Goal: Transaction & Acquisition: Purchase product/service

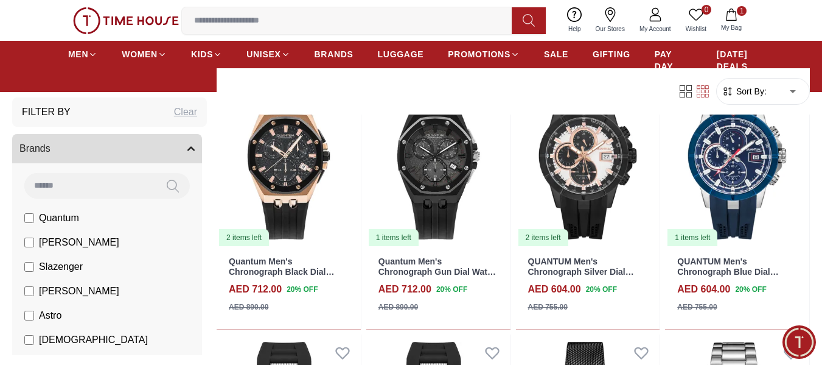
scroll to position [1218, 0]
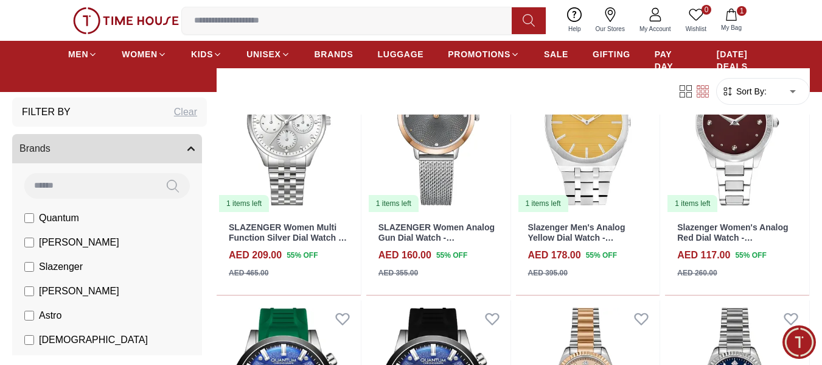
scroll to position [4018, 0]
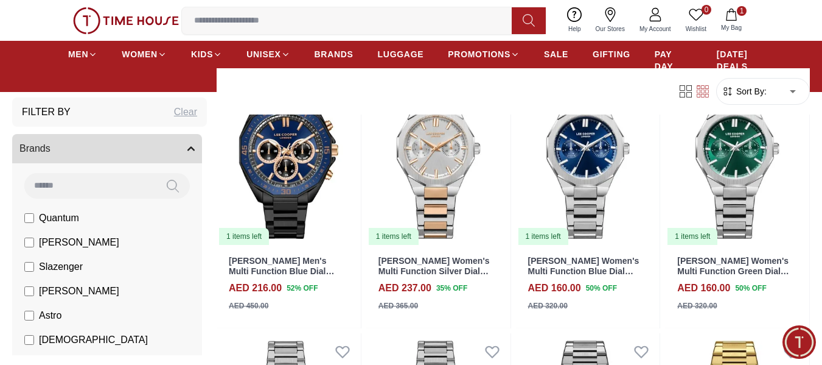
scroll to position [6697, 0]
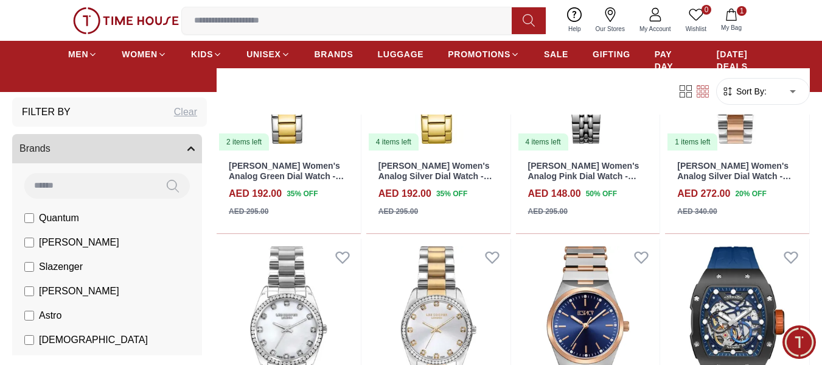
scroll to position [8158, 0]
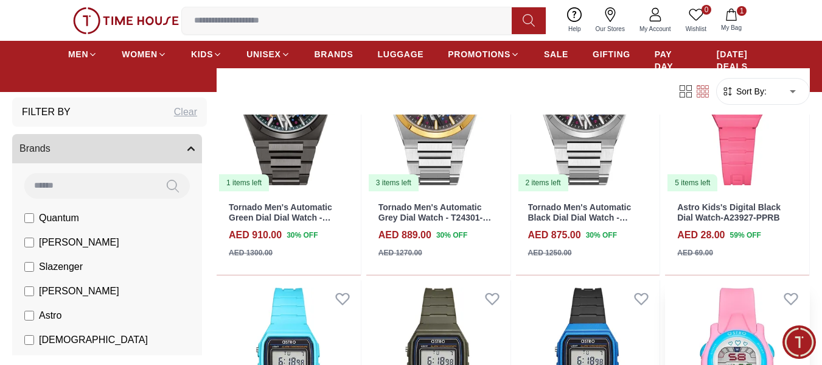
scroll to position [8402, 0]
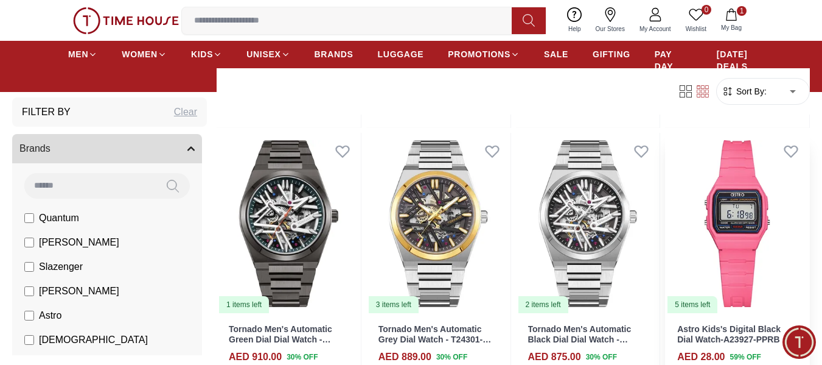
click at [731, 273] on img at bounding box center [737, 223] width 144 height 181
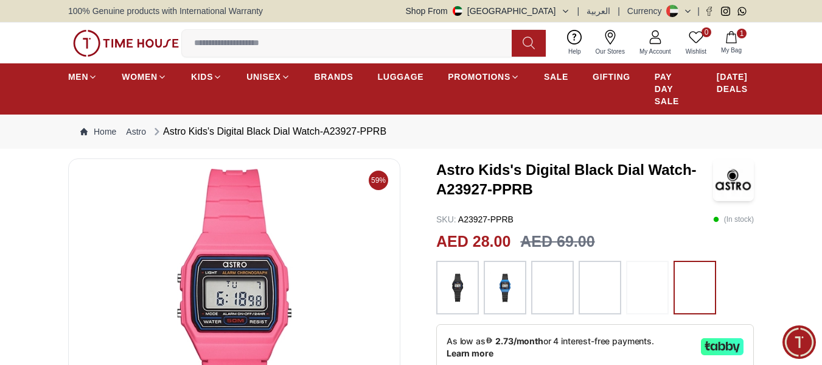
scroll to position [183, 0]
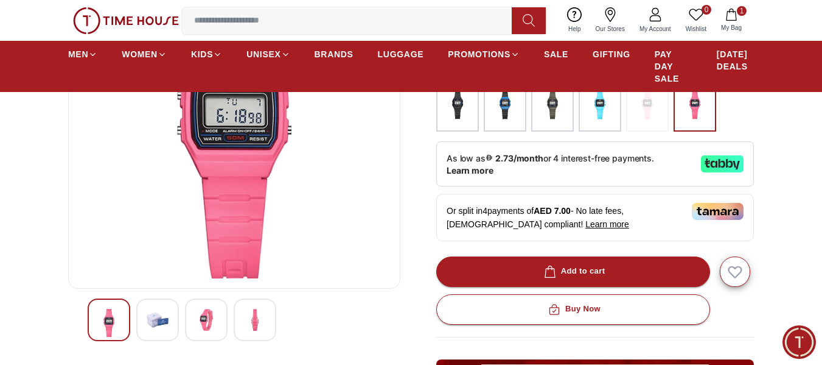
click at [141, 321] on div at bounding box center [157, 319] width 43 height 43
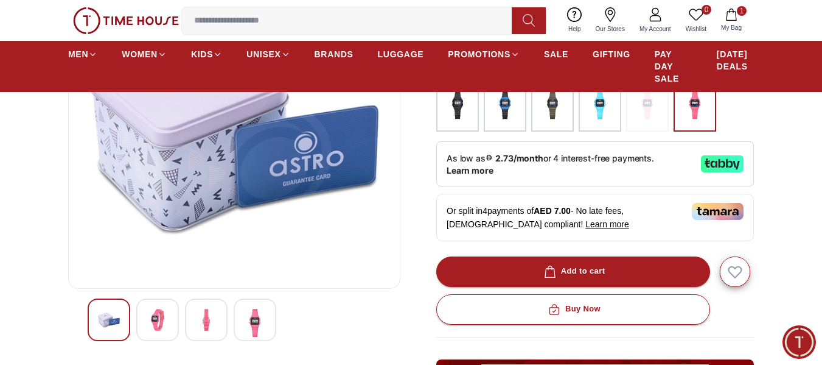
click at [216, 326] on img at bounding box center [206, 320] width 22 height 22
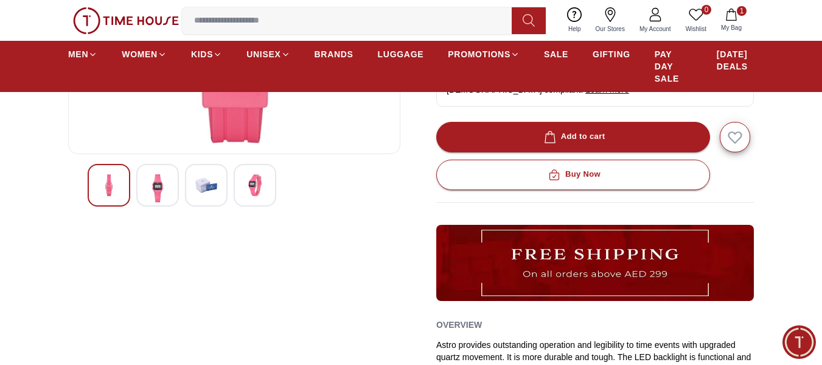
scroll to position [244, 0]
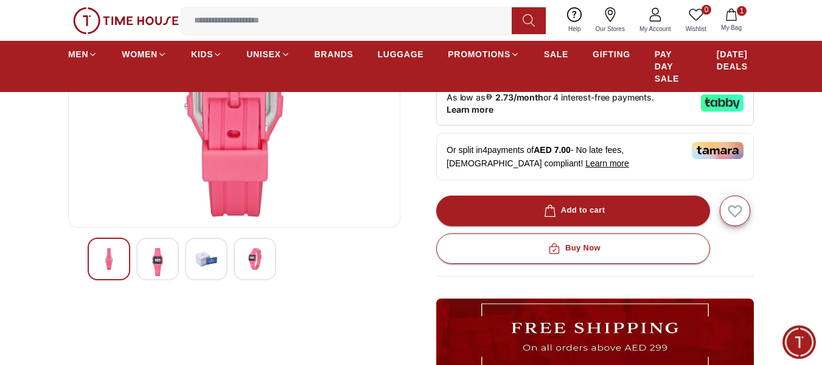
click at [209, 266] on img at bounding box center [206, 259] width 22 height 22
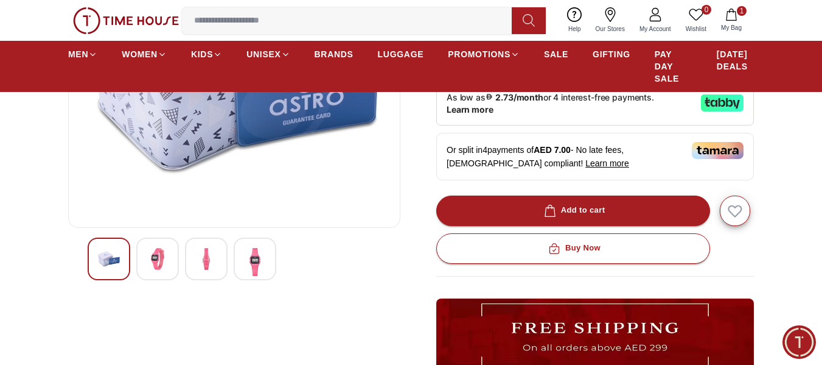
click at [259, 256] on img at bounding box center [255, 262] width 22 height 28
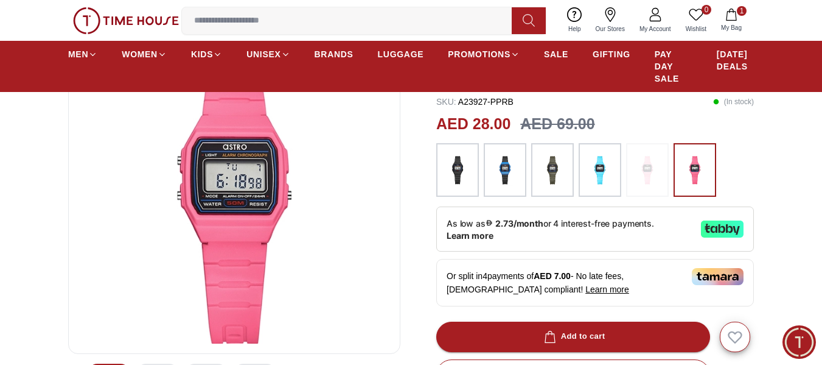
scroll to position [183, 0]
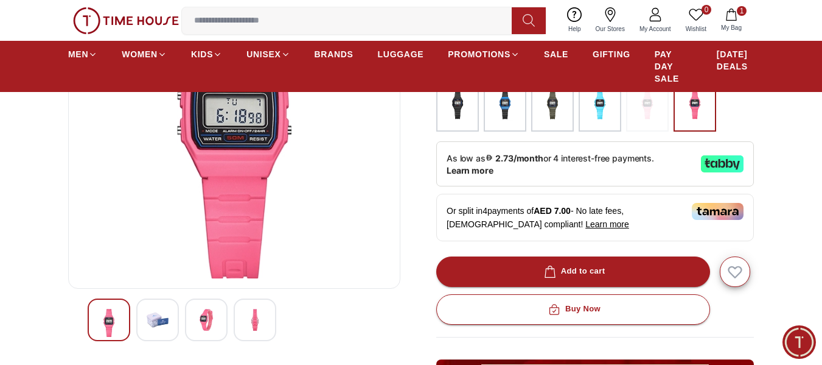
click at [227, 307] on div at bounding box center [206, 319] width 43 height 43
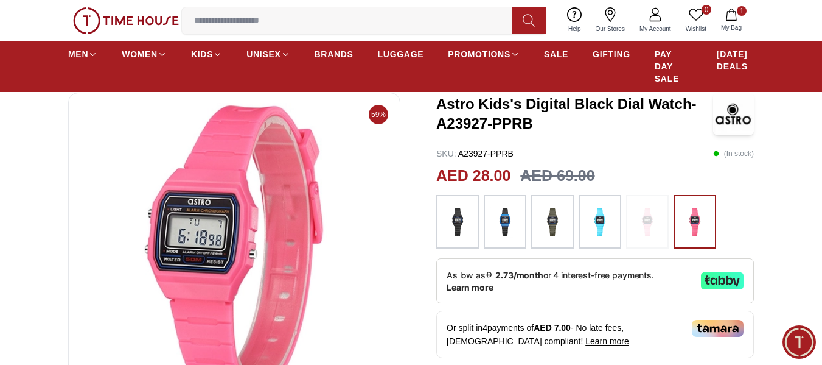
scroll to position [0, 0]
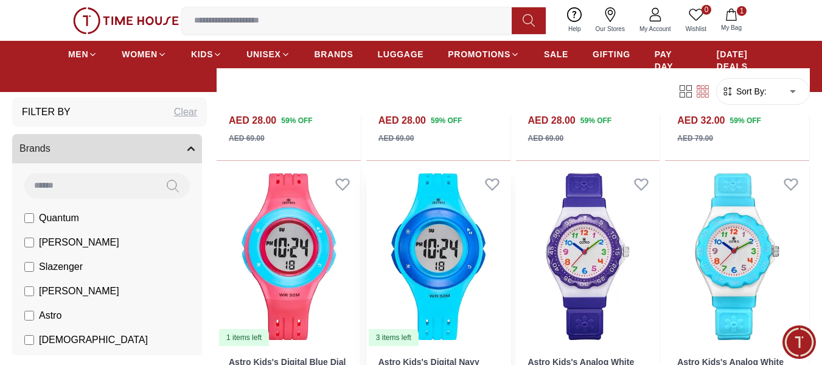
scroll to position [8970, 0]
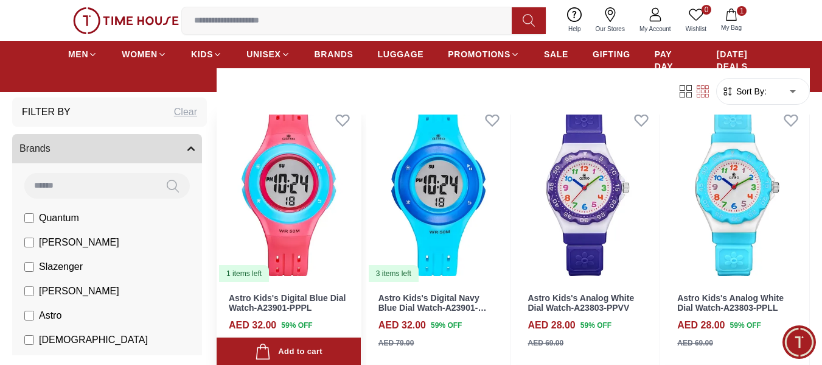
click at [312, 200] on img at bounding box center [289, 192] width 144 height 181
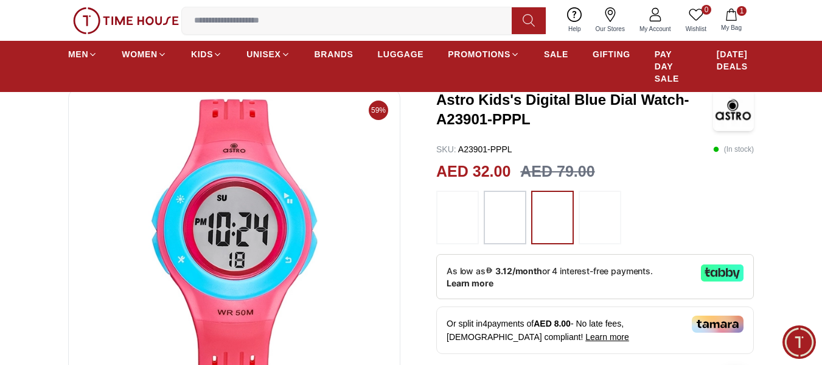
scroll to position [183, 0]
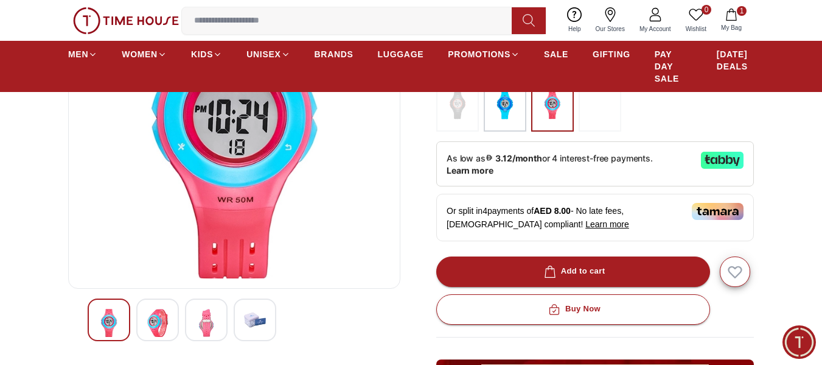
click at [137, 329] on div at bounding box center [157, 319] width 43 height 43
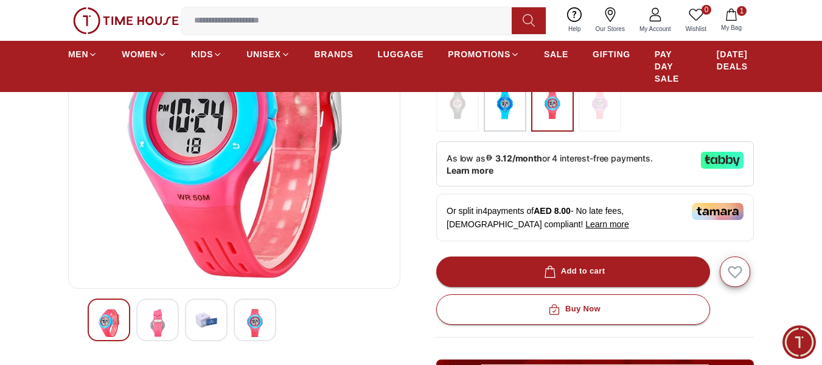
click at [199, 320] on img at bounding box center [206, 320] width 22 height 22
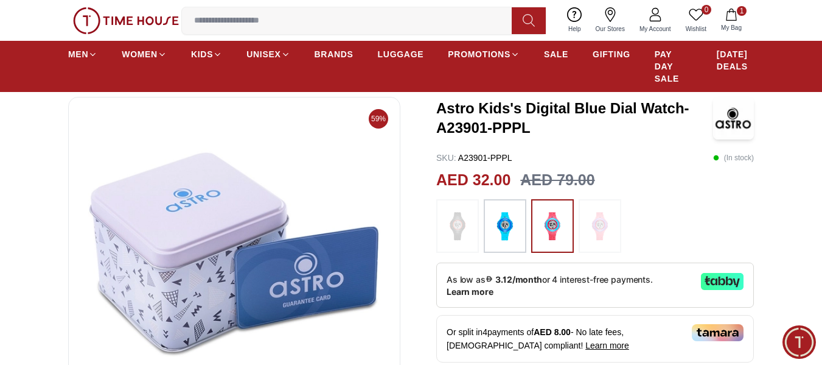
scroll to position [61, 0]
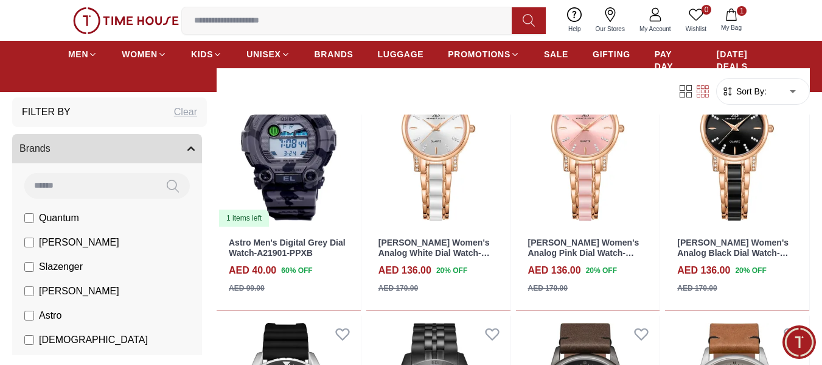
scroll to position [9272, 0]
